Goal: Transaction & Acquisition: Purchase product/service

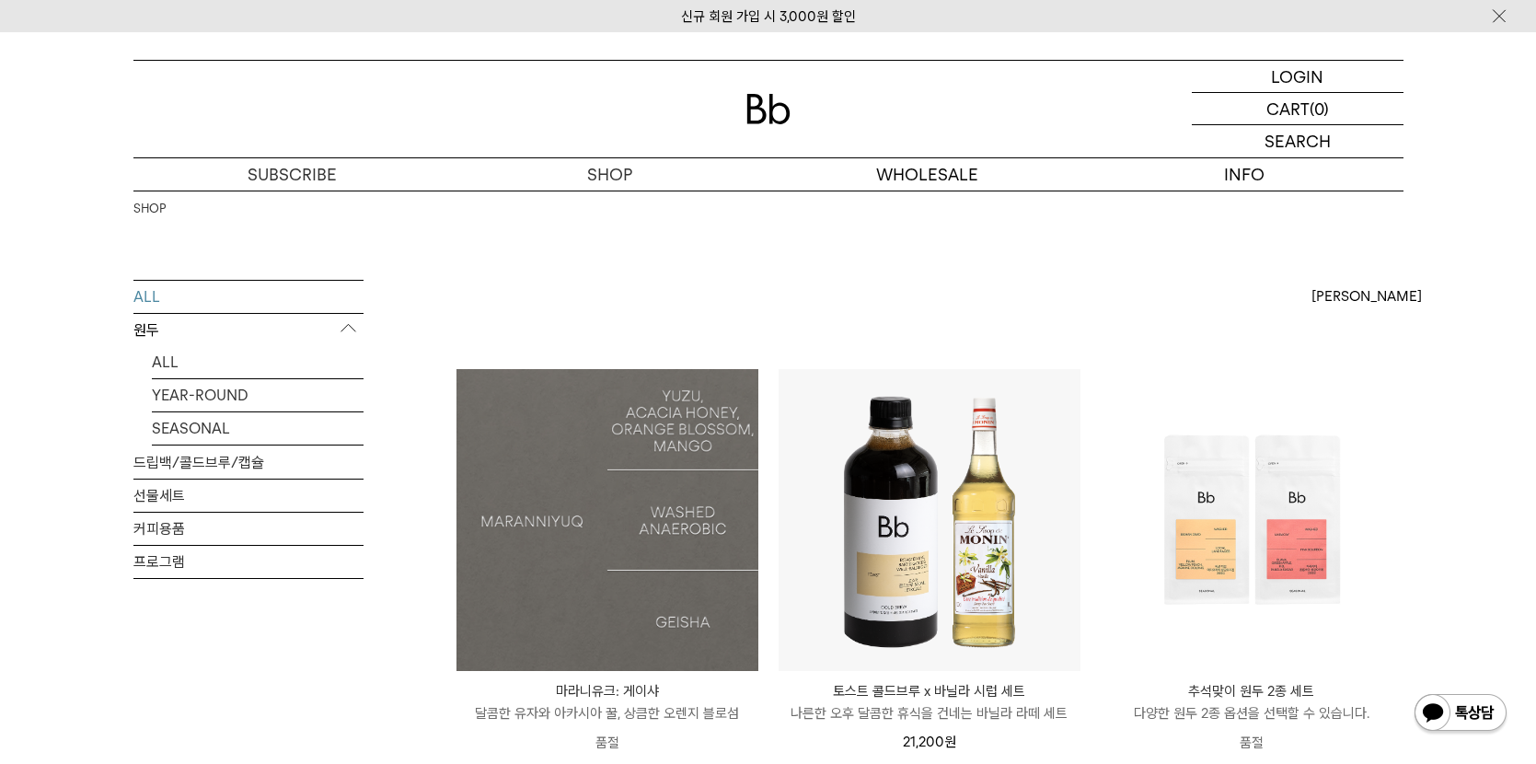
click at [672, 468] on img at bounding box center [607, 520] width 302 height 302
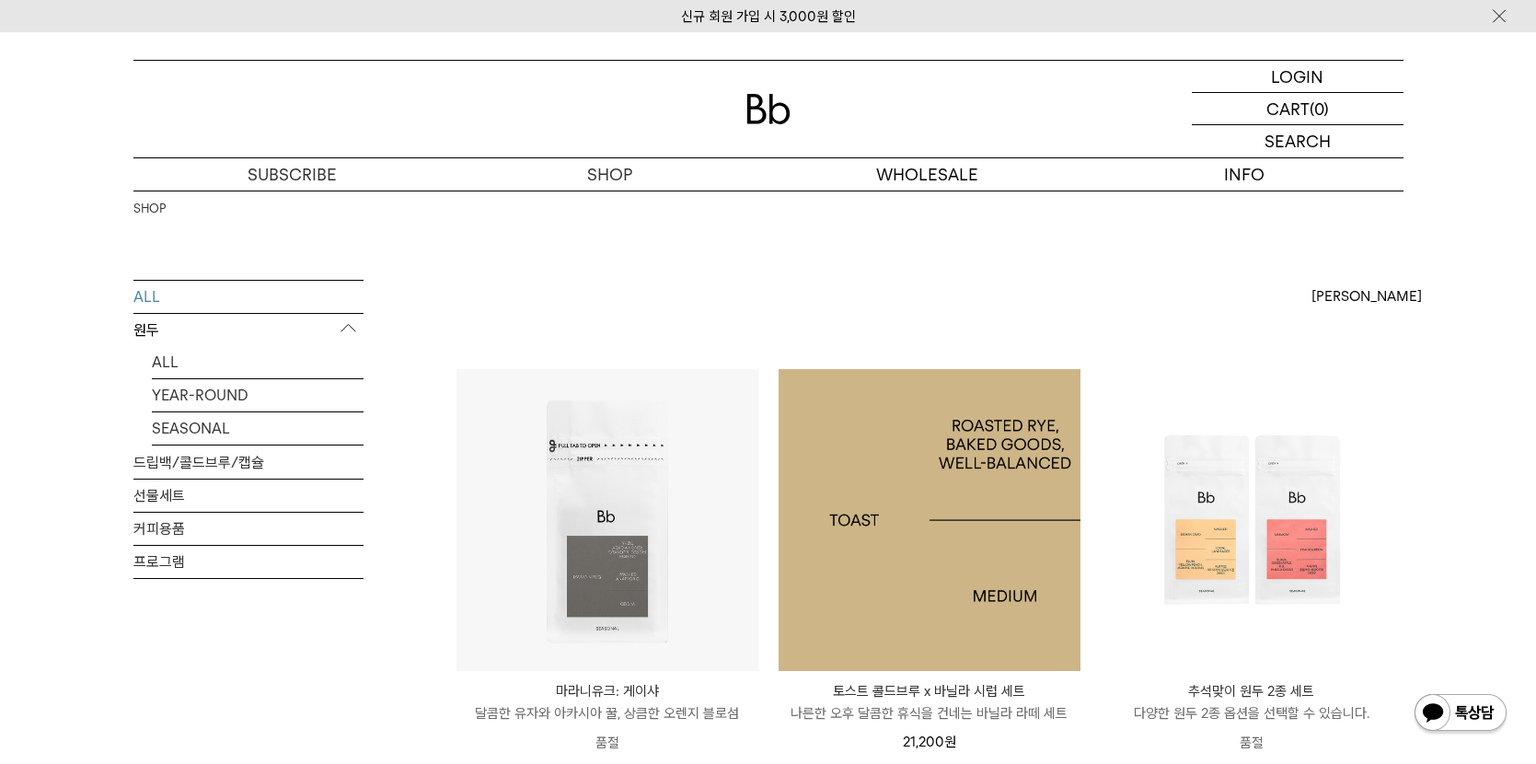
scroll to position [552, 0]
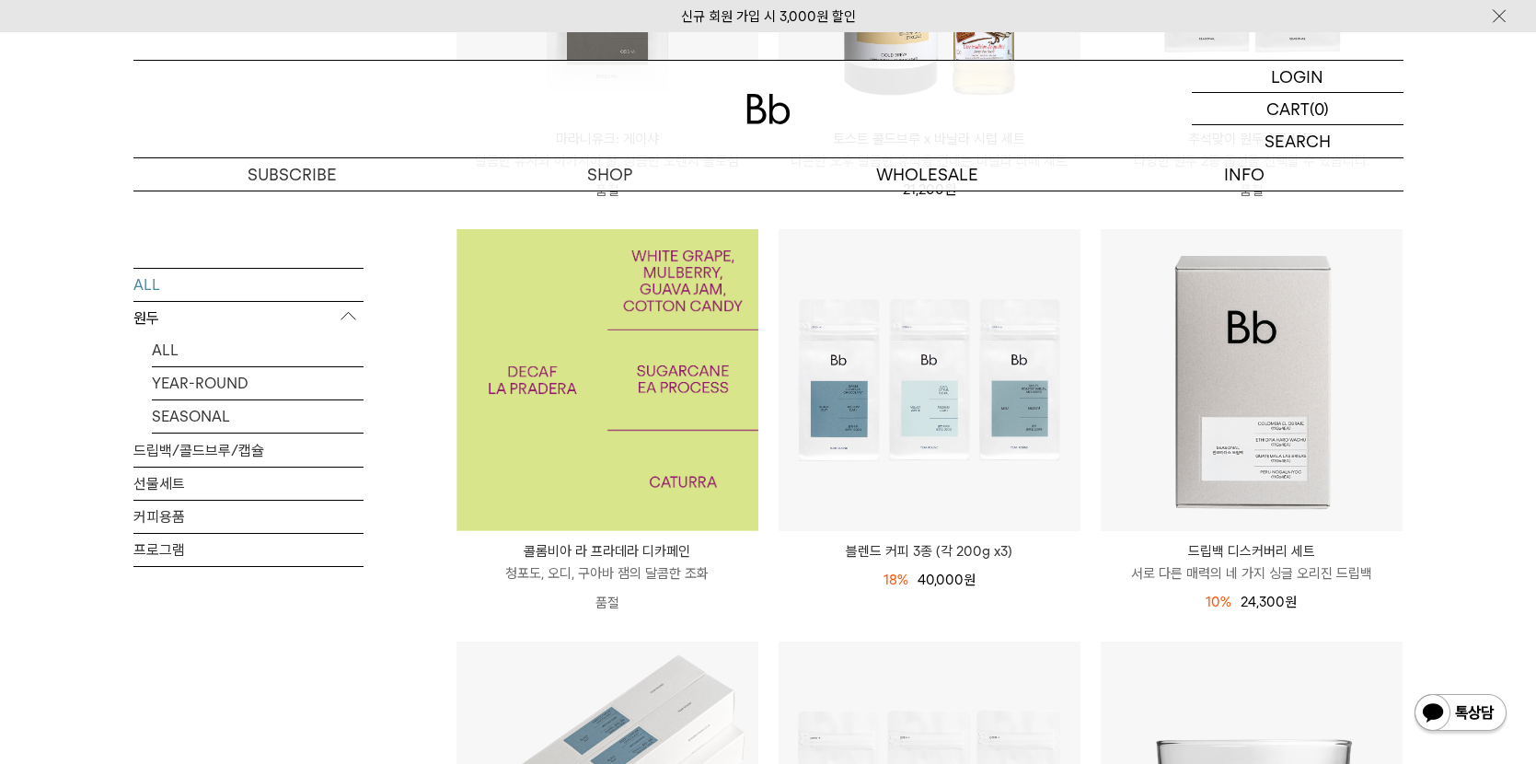
click at [574, 409] on img at bounding box center [607, 380] width 302 height 302
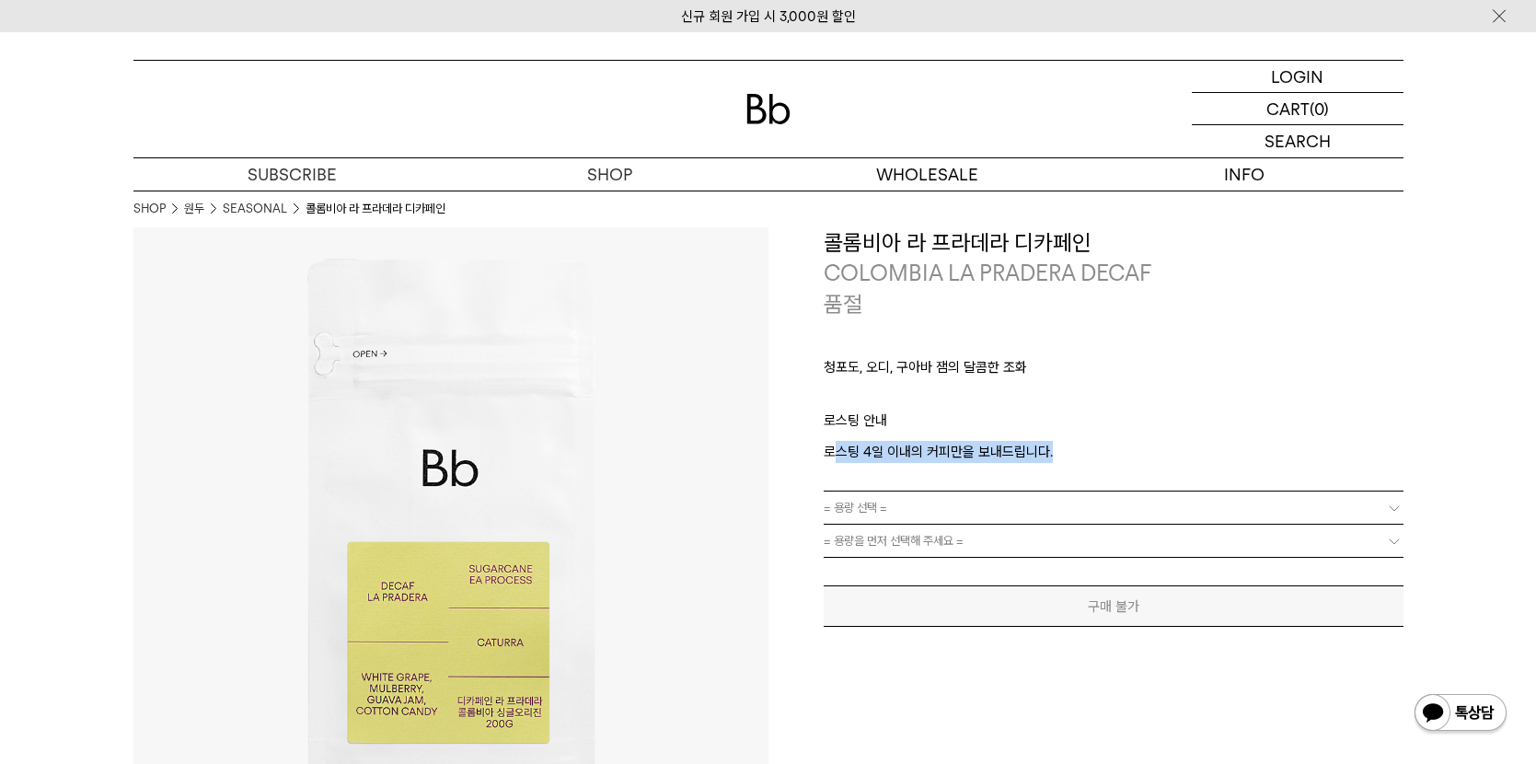
drag, startPoint x: 830, startPoint y: 446, endPoint x: 1051, endPoint y: 457, distance: 221.1
click at [1051, 457] on p "로스팅 4일 이내의 커피만을 보내드립니다." at bounding box center [1113, 452] width 580 height 22
click at [1067, 457] on p "로스팅 4일 이내의 커피만을 보내드립니다." at bounding box center [1113, 452] width 580 height 22
drag, startPoint x: 1049, startPoint y: 454, endPoint x: 819, endPoint y: 415, distance: 233.2
click at [819, 415] on div "**********" at bounding box center [1085, 427] width 635 height 400
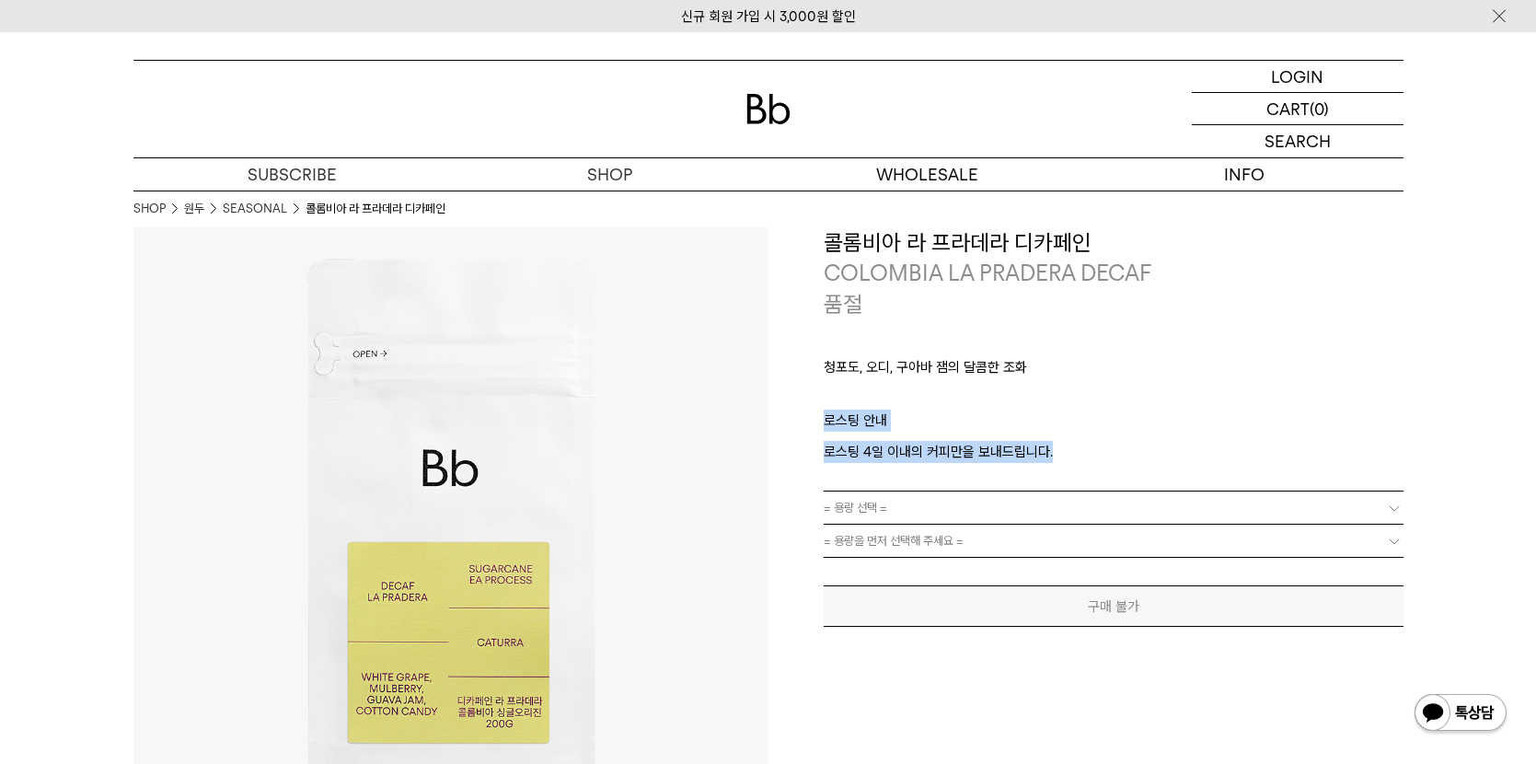
copy div "로스팅 안내 로스팅 4일 이내의 커피만을 보내드립니다."
click at [1113, 422] on p "로스팅 안내" at bounding box center [1113, 424] width 580 height 31
